Goal: Task Accomplishment & Management: Manage account settings

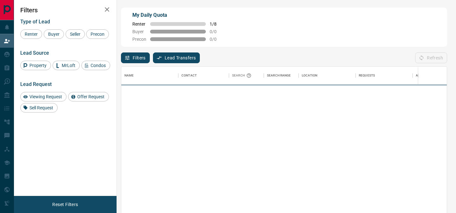
scroll to position [160, 325]
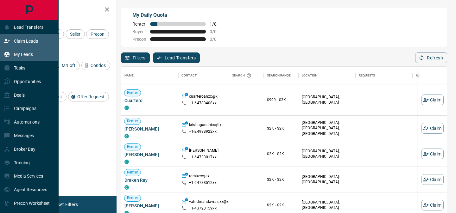
click at [17, 53] on p "My Leads" at bounding box center [23, 54] width 19 height 5
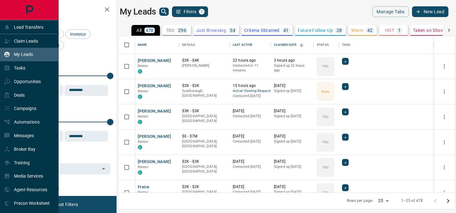
scroll to position [157, 336]
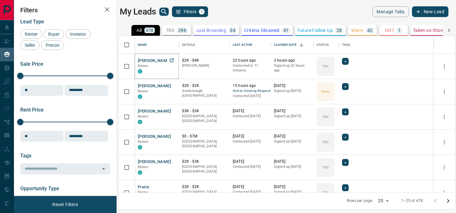
click at [155, 61] on button "[PERSON_NAME]" at bounding box center [154, 61] width 33 height 6
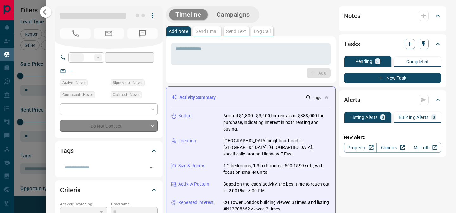
type input "**"
type input "**********"
type input "**"
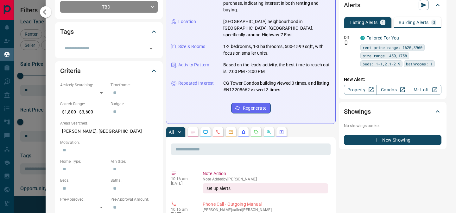
scroll to position [0, 0]
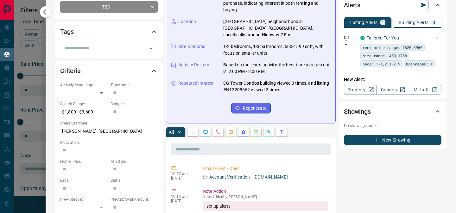
click at [377, 40] on link "Tailored For You" at bounding box center [382, 37] width 32 height 5
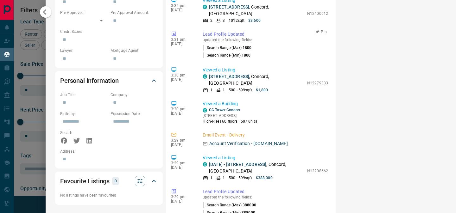
scroll to position [307, 0]
click at [213, 161] on p "[DATE] - [STREET_ADDRESS]" at bounding box center [256, 167] width 95 height 13
click at [222, 162] on link "[DATE] - [STREET_ADDRESS]" at bounding box center [237, 164] width 57 height 5
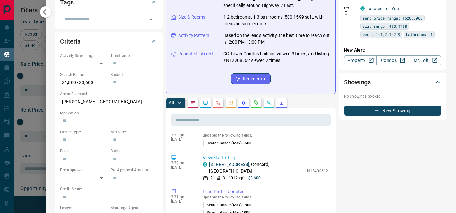
scroll to position [0, 0]
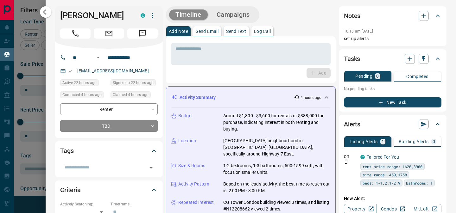
drag, startPoint x: 124, startPoint y: 14, endPoint x: 59, endPoint y: 10, distance: 65.9
click at [59, 10] on div "[PERSON_NAME] C" at bounding box center [109, 27] width 108 height 42
copy h1 "[PERSON_NAME]"
click at [277, 78] on div "Add" at bounding box center [250, 73] width 159 height 10
click at [422, 18] on icon "button" at bounding box center [424, 16] width 8 height 8
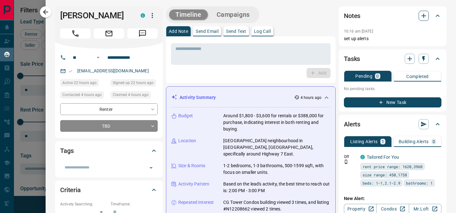
click at [422, 18] on icon "button" at bounding box center [424, 16] width 8 height 8
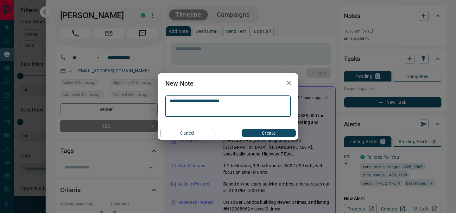
scroll to position [199, 0]
type textarea "**********"
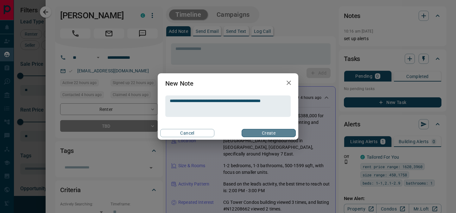
click at [278, 132] on button "Create" at bounding box center [268, 133] width 54 height 8
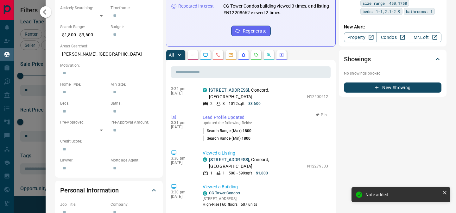
scroll to position [229, 0]
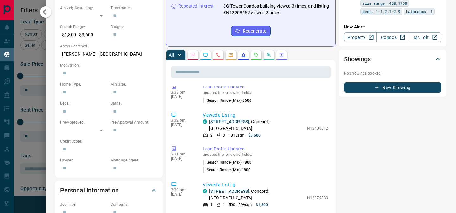
click at [31, 98] on div at bounding box center [228, 106] width 456 height 213
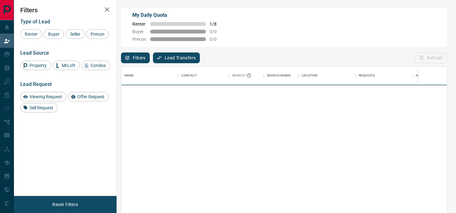
scroll to position [160, 325]
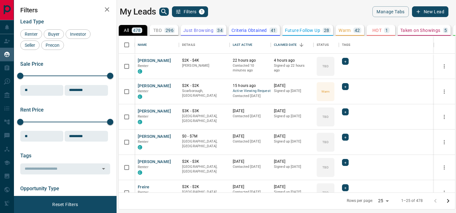
scroll to position [157, 336]
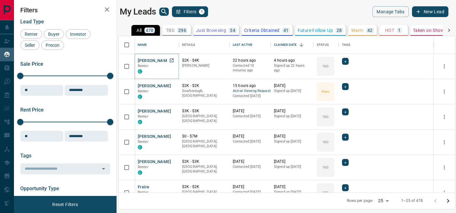
click at [153, 61] on button "[PERSON_NAME]" at bounding box center [154, 61] width 33 height 6
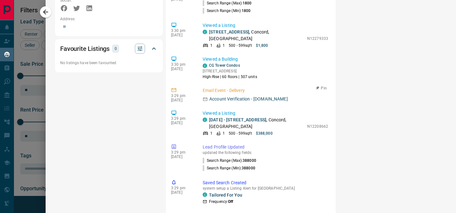
scroll to position [146, 0]
click at [29, 94] on div at bounding box center [228, 106] width 456 height 213
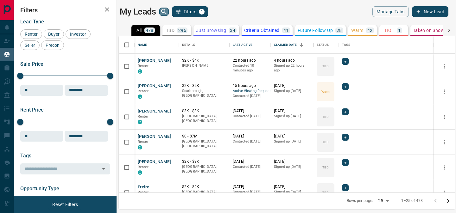
click at [163, 9] on icon "search button" at bounding box center [164, 12] width 8 height 8
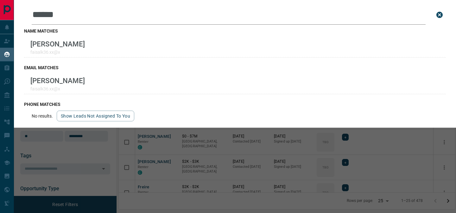
type input "******"
click at [160, 34] on div "name matches Mohammad Faisal faisalk36.xx@x" at bounding box center [234, 43] width 421 height 37
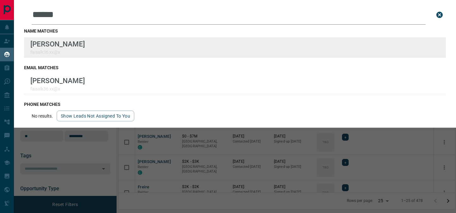
click at [0, 0] on div "Lead Transfers Claim Leads My Leads Tasks Opportunities Deals Campaigns Automat…" at bounding box center [228, 102] width 456 height 205
